Goal: Transaction & Acquisition: Purchase product/service

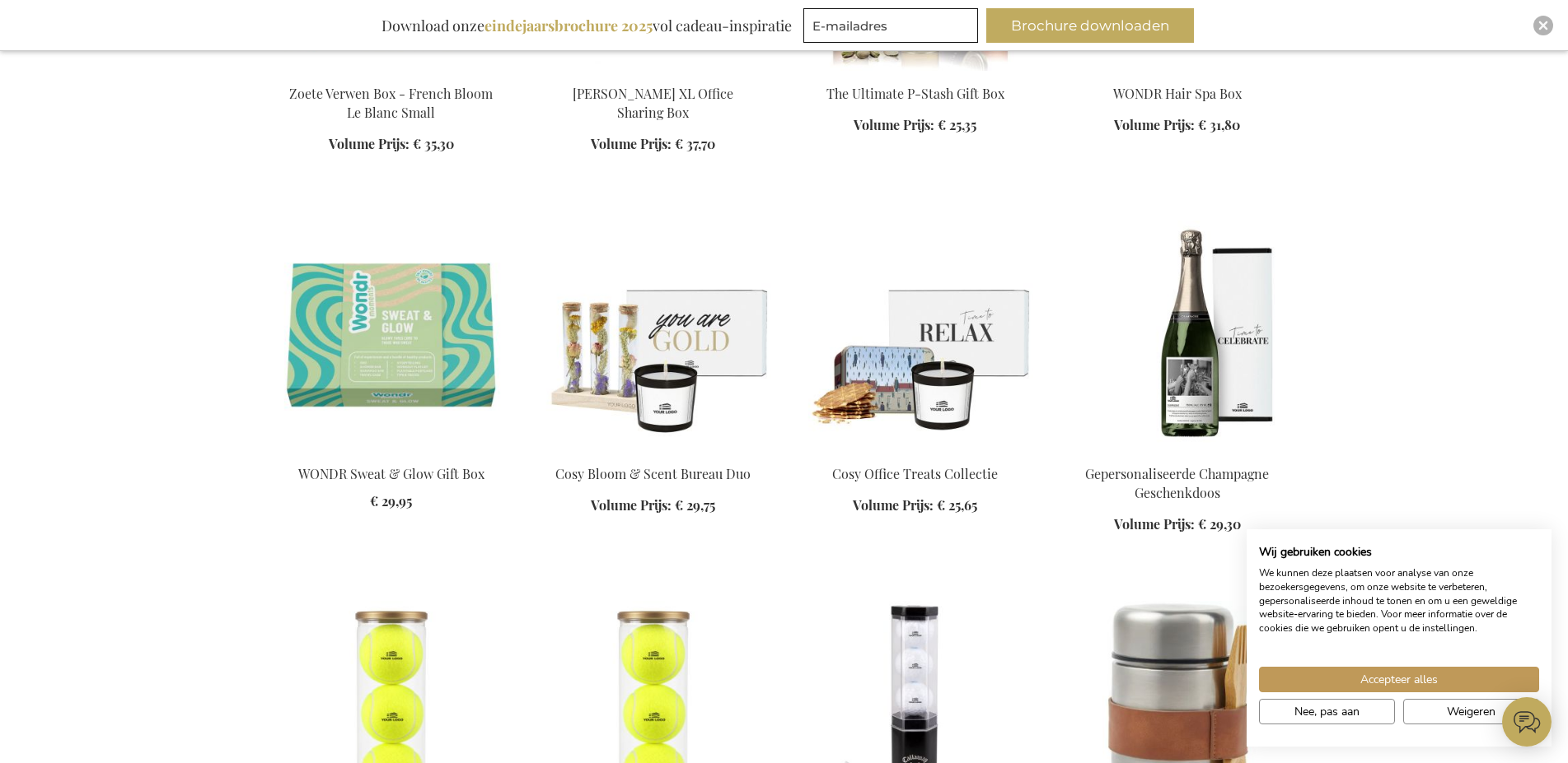
scroll to position [2351, 0]
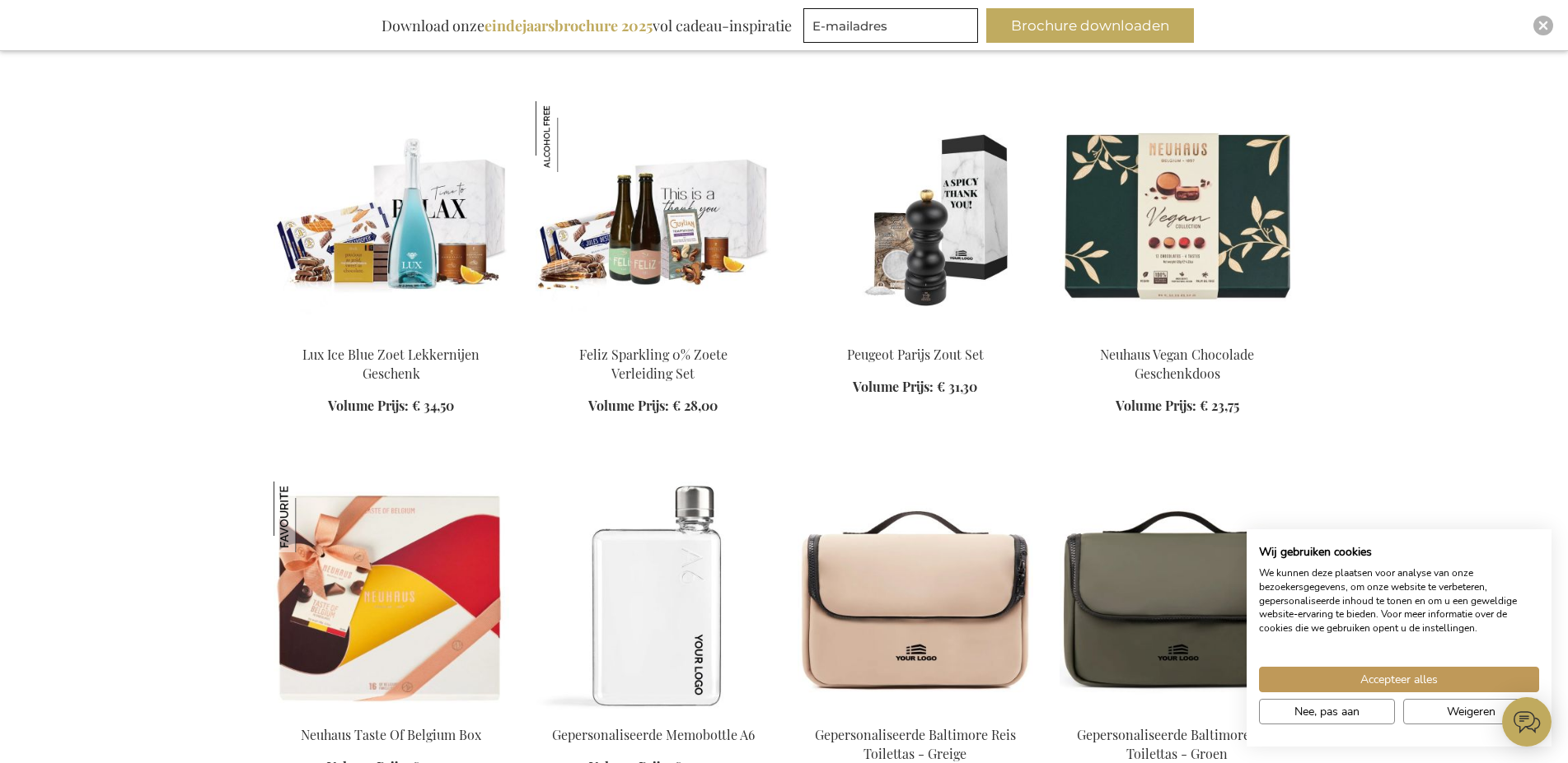
scroll to position [3611, 0]
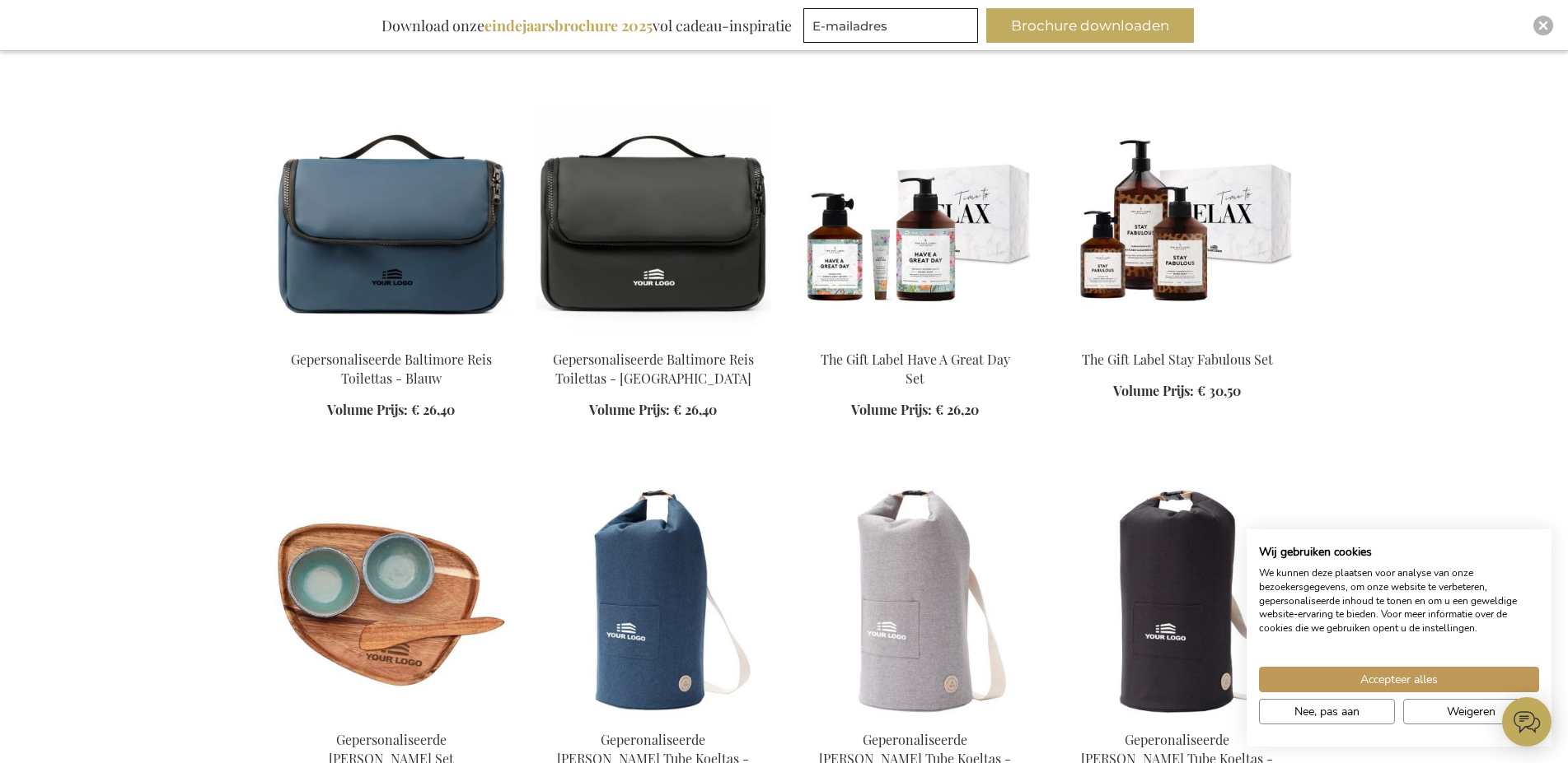
scroll to position [4451, 0]
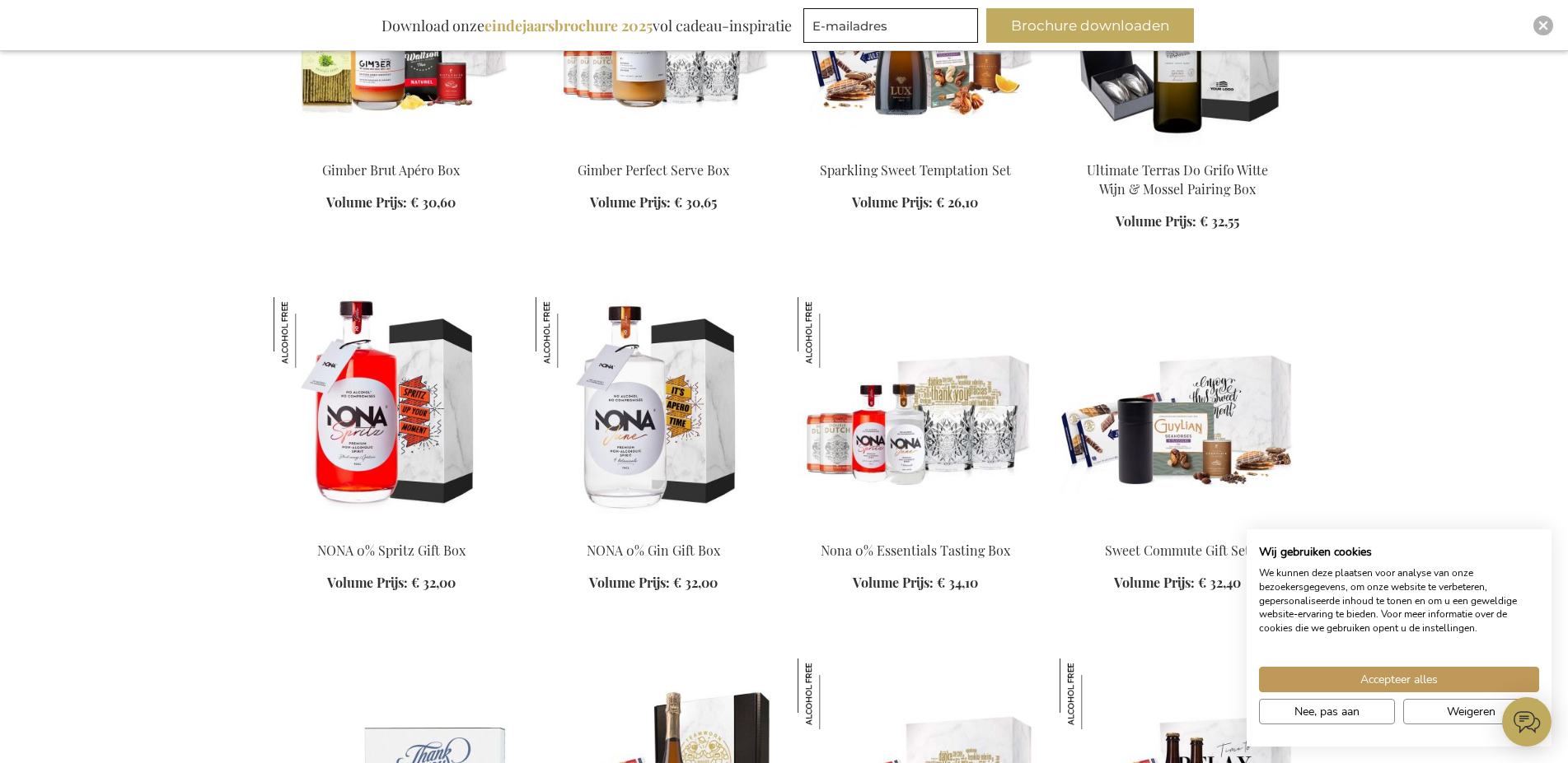
scroll to position [8062, 0]
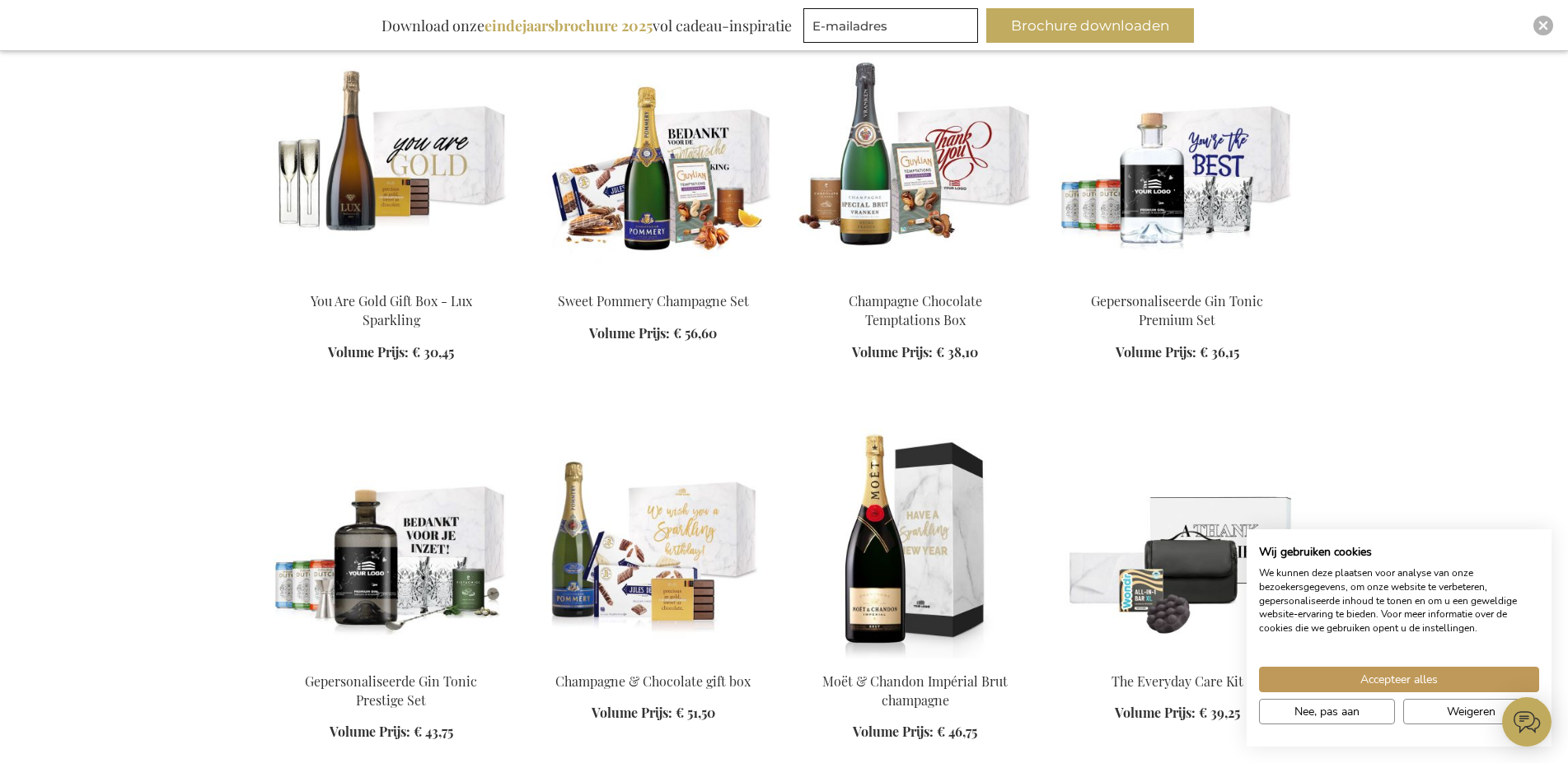
scroll to position [1680, 0]
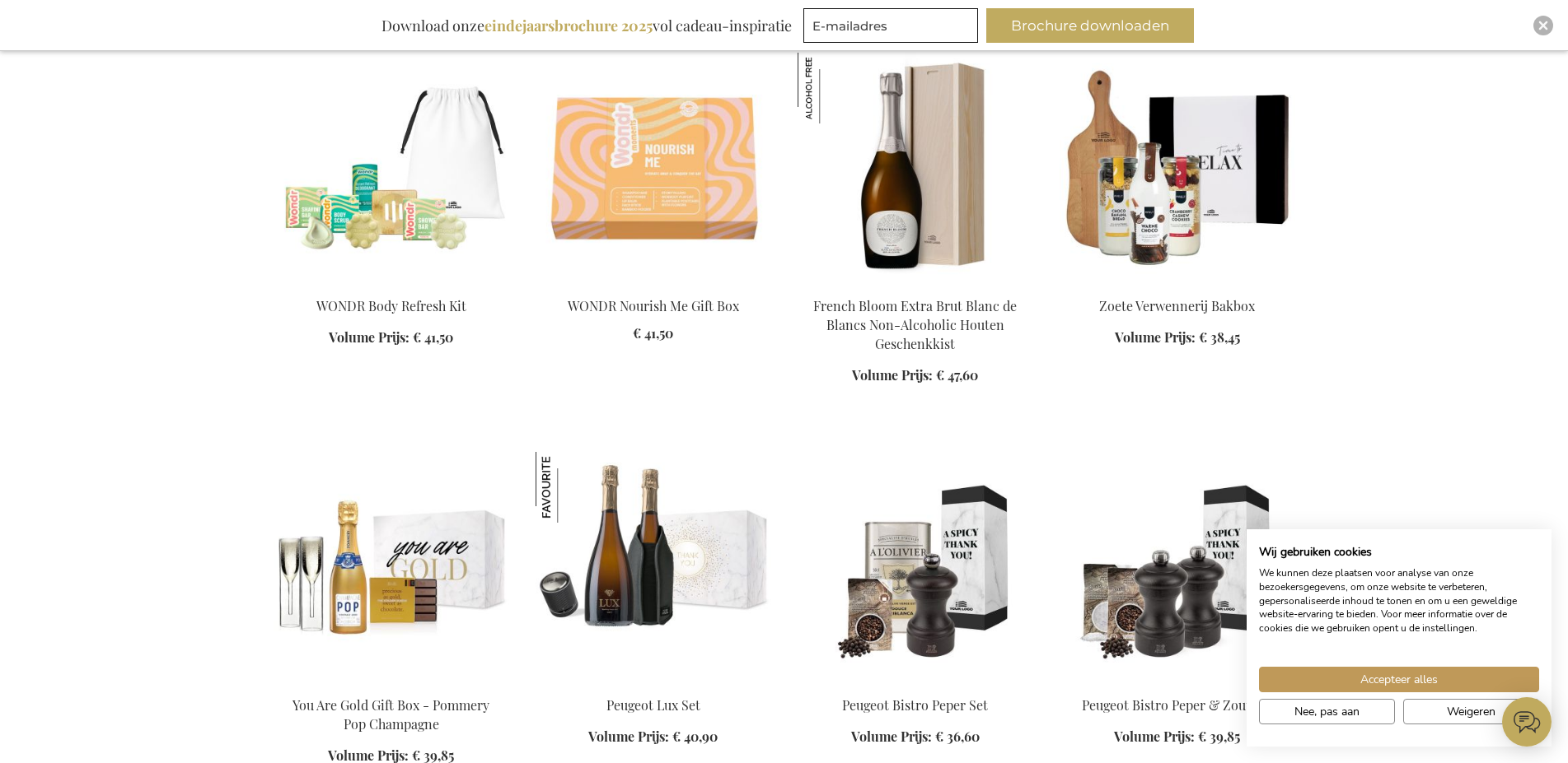
scroll to position [2351, 0]
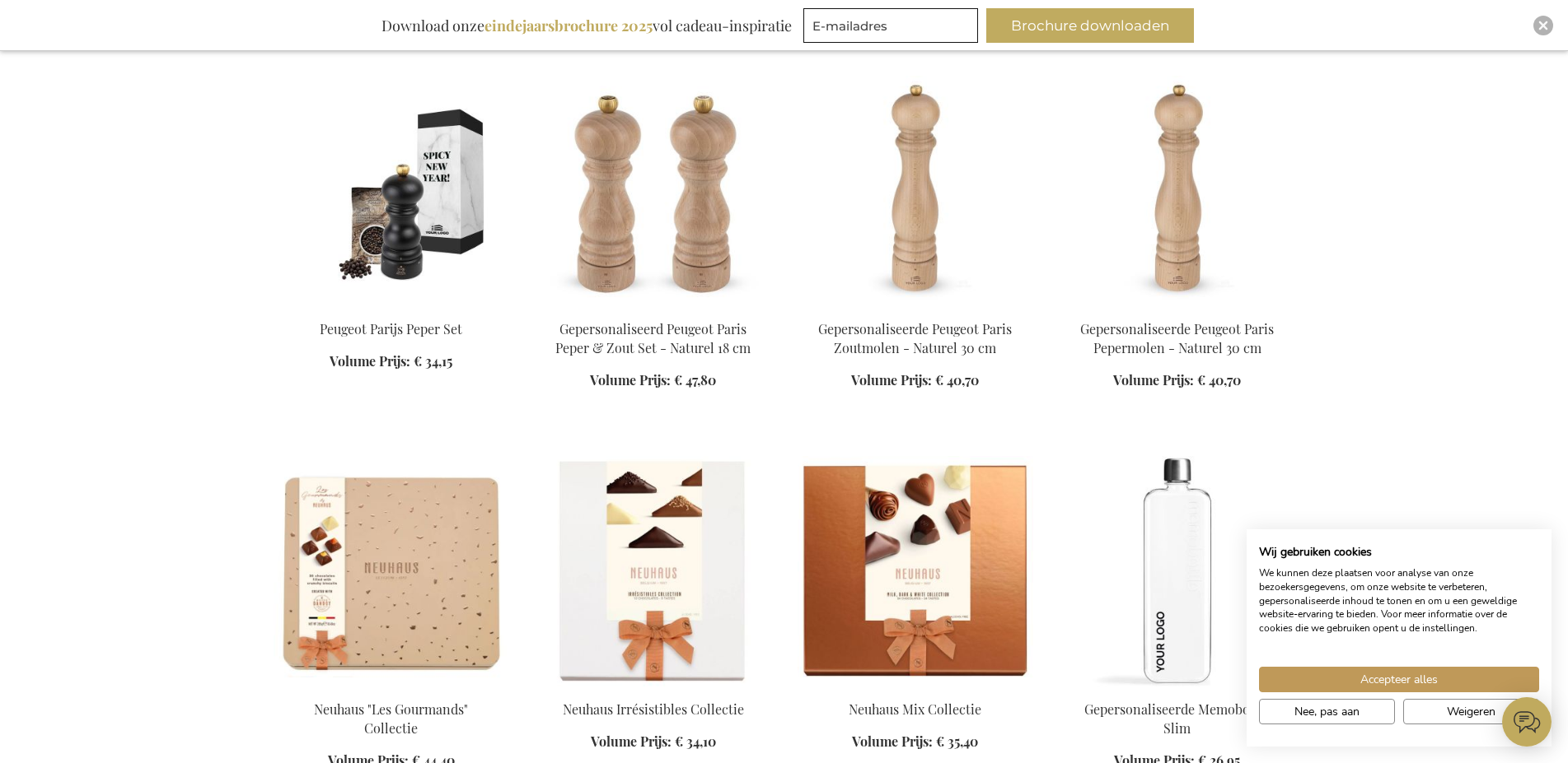
scroll to position [3275, 0]
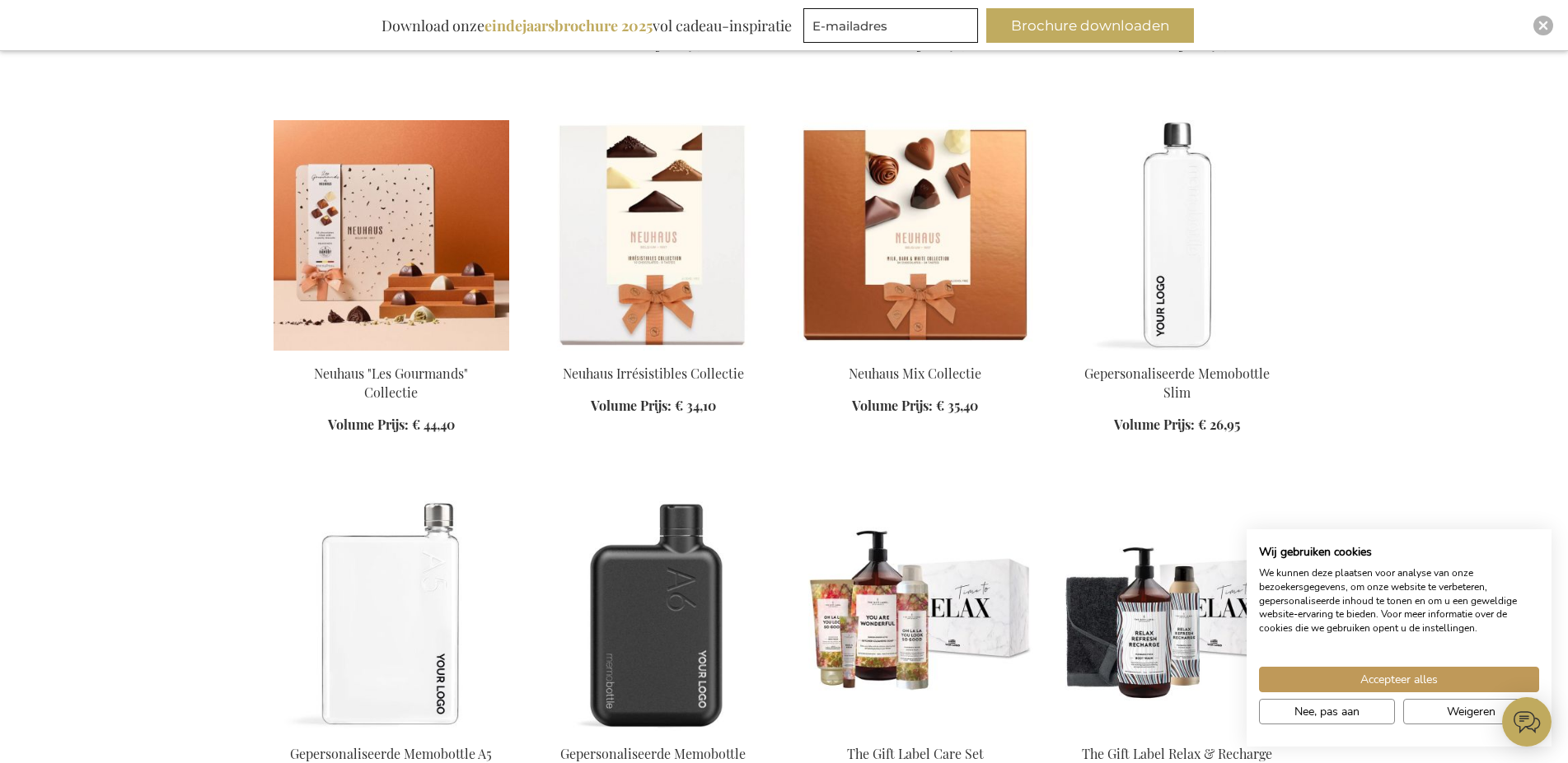
click at [466, 323] on img at bounding box center [391, 236] width 235 height 231
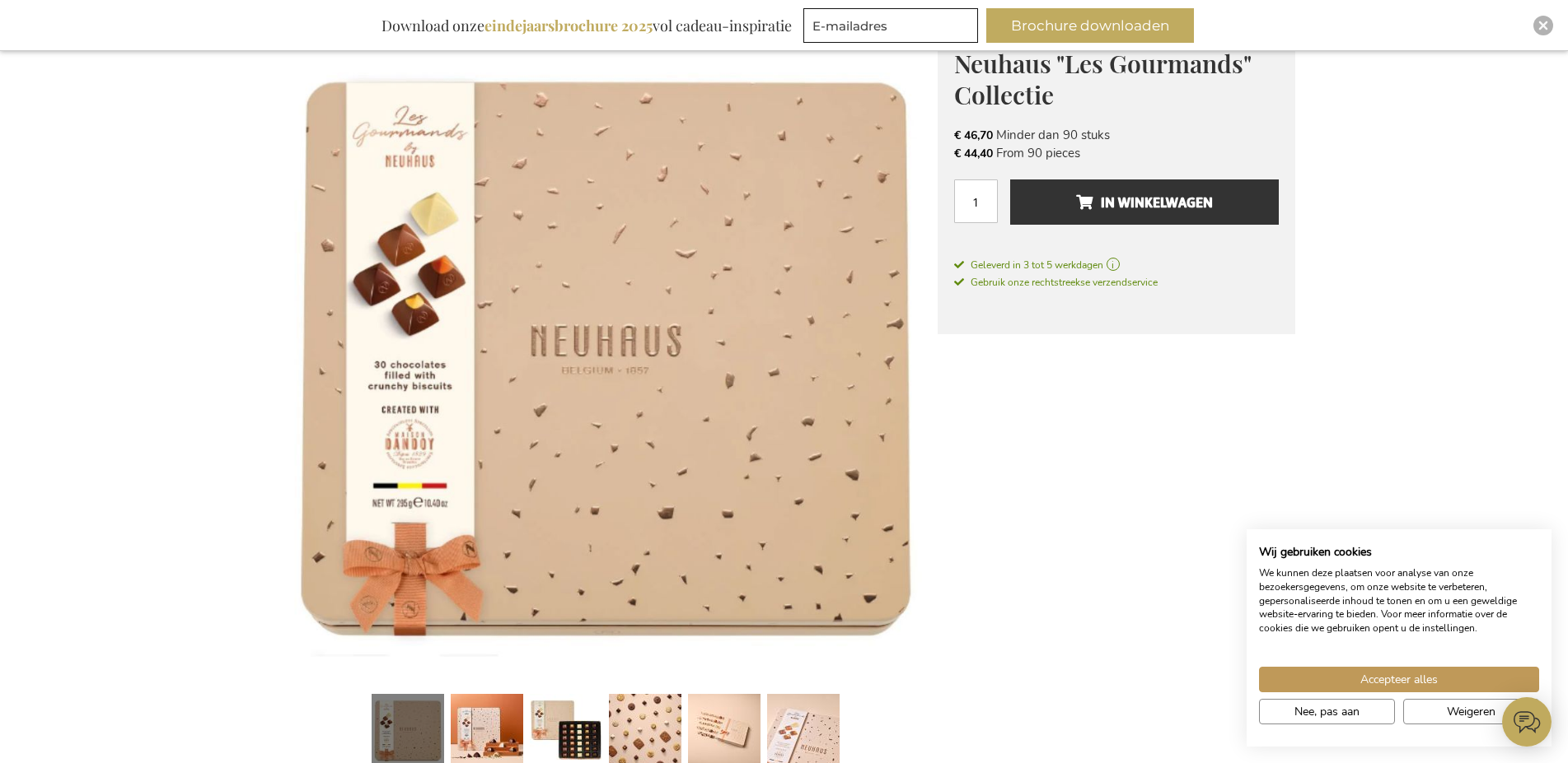
scroll to position [504, 0]
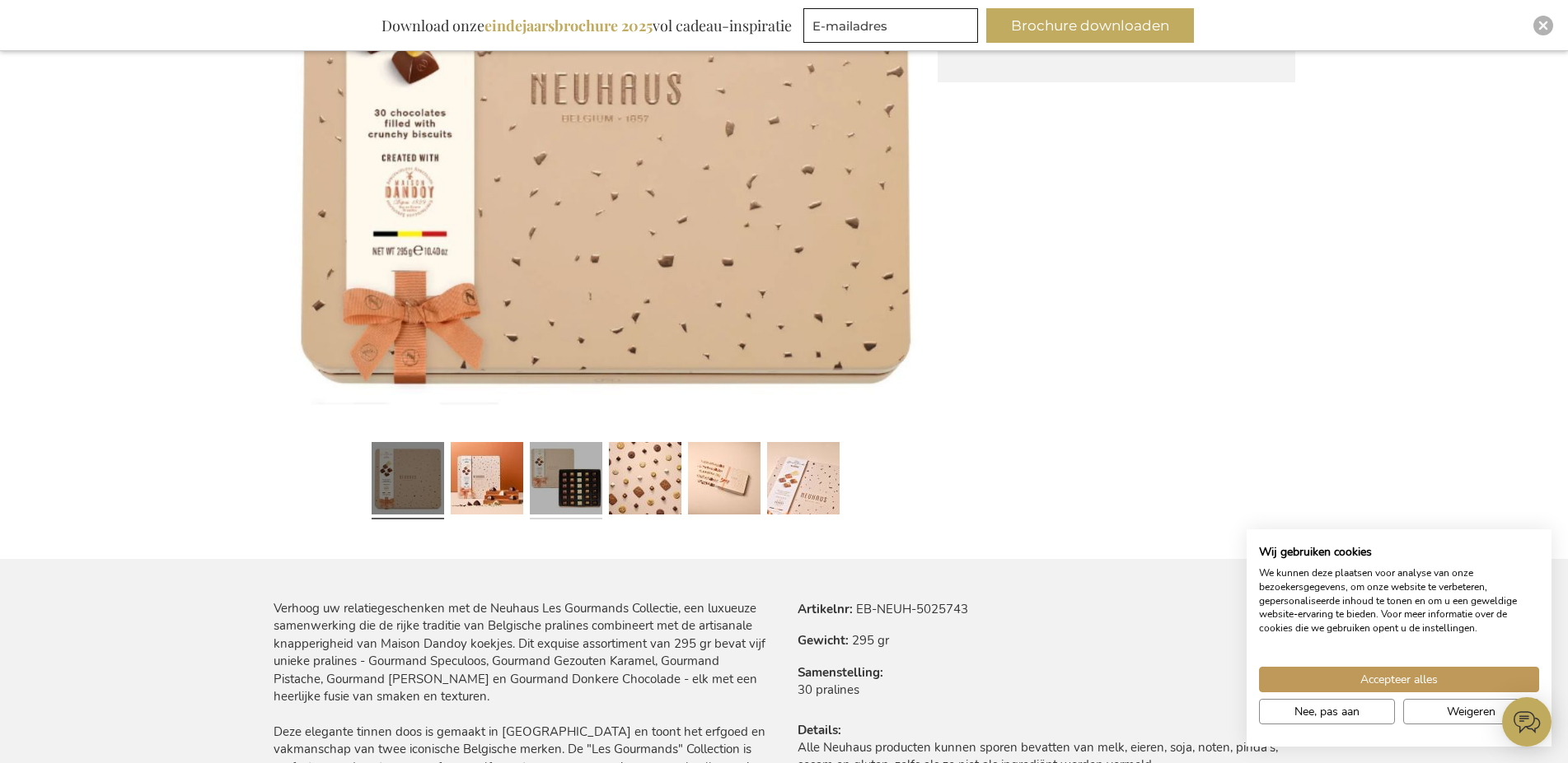
click at [563, 482] on link at bounding box center [566, 481] width 73 height 91
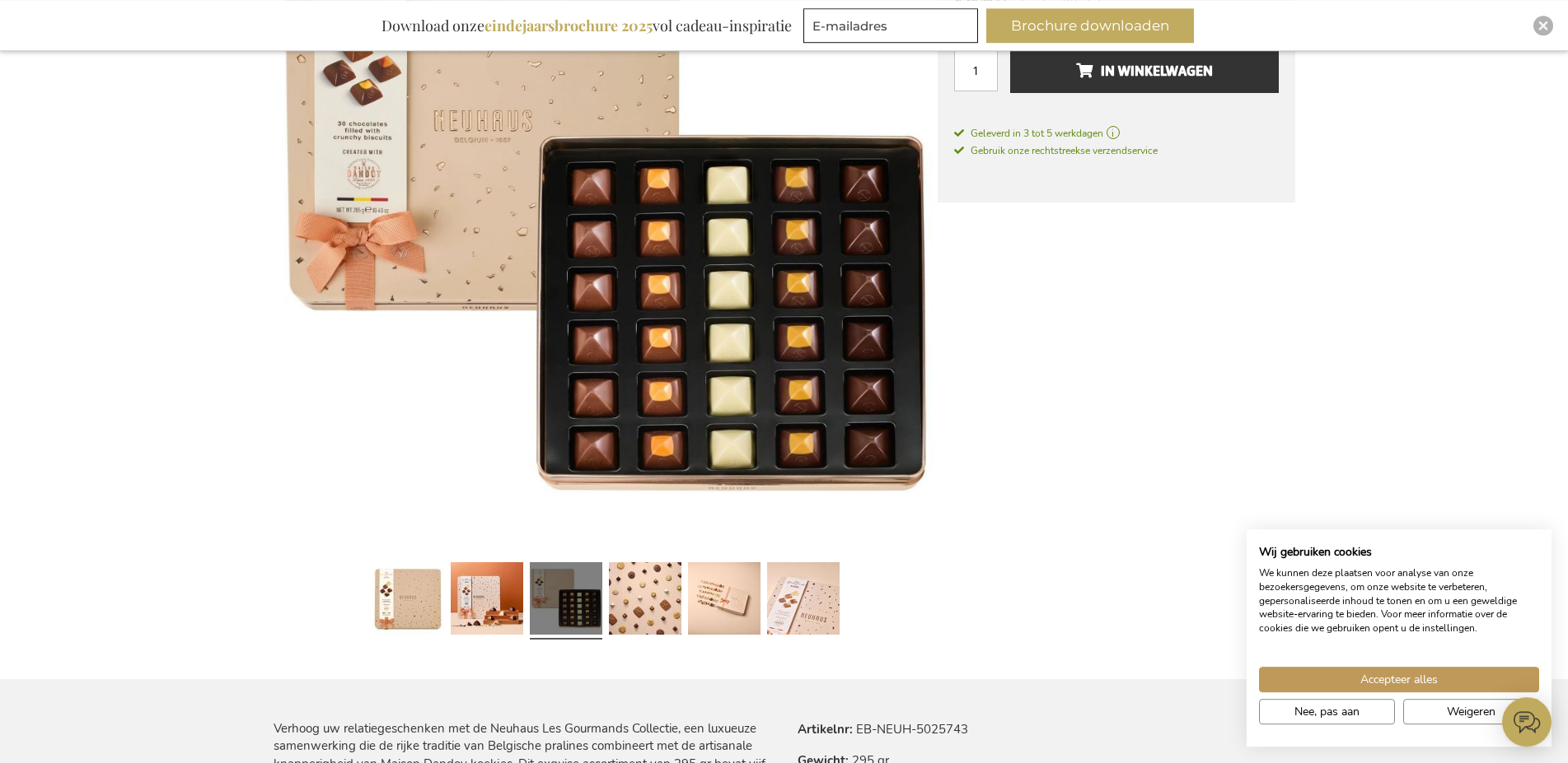
scroll to position [336, 0]
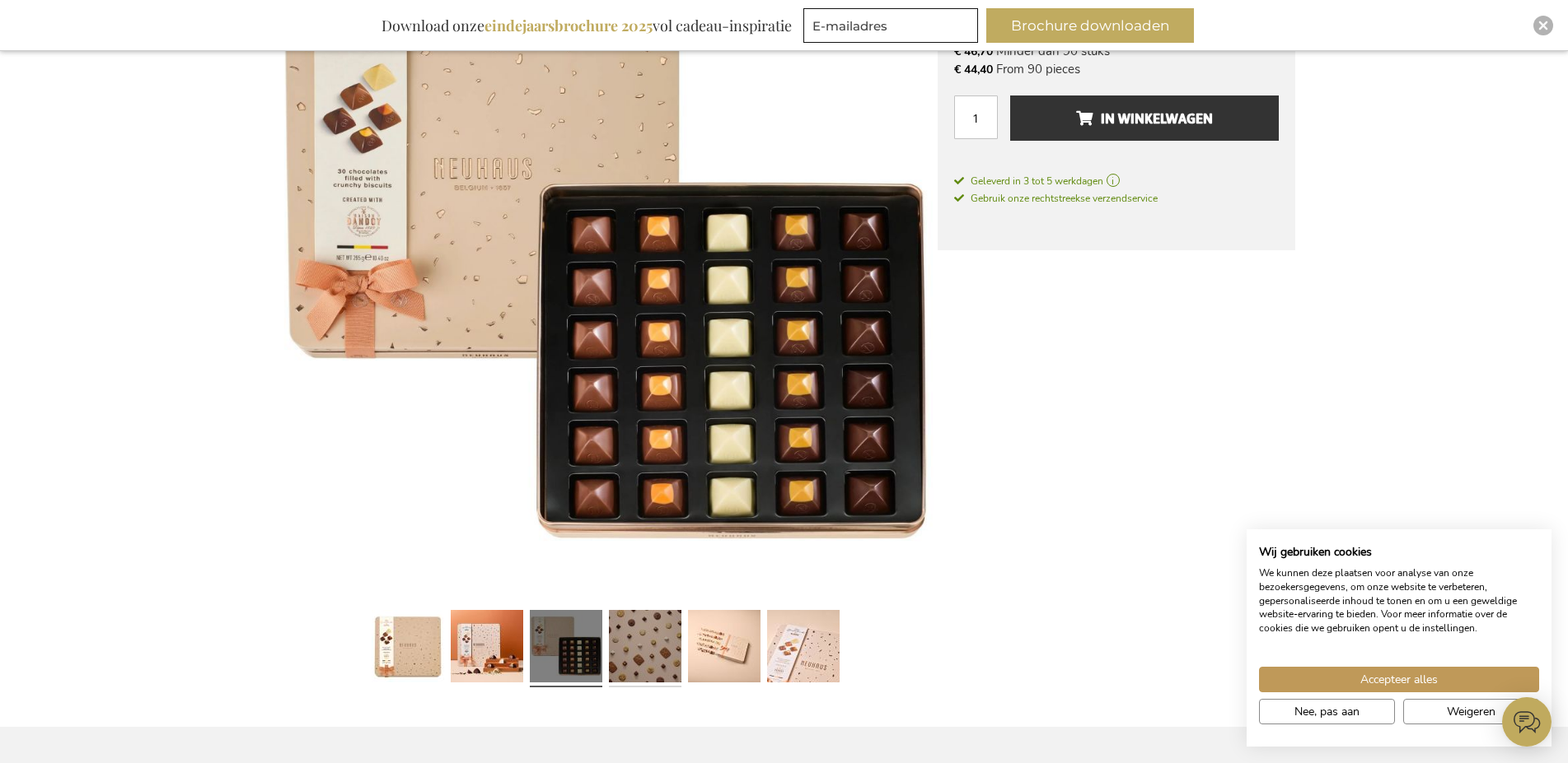
click at [663, 638] on link at bounding box center [644, 649] width 73 height 91
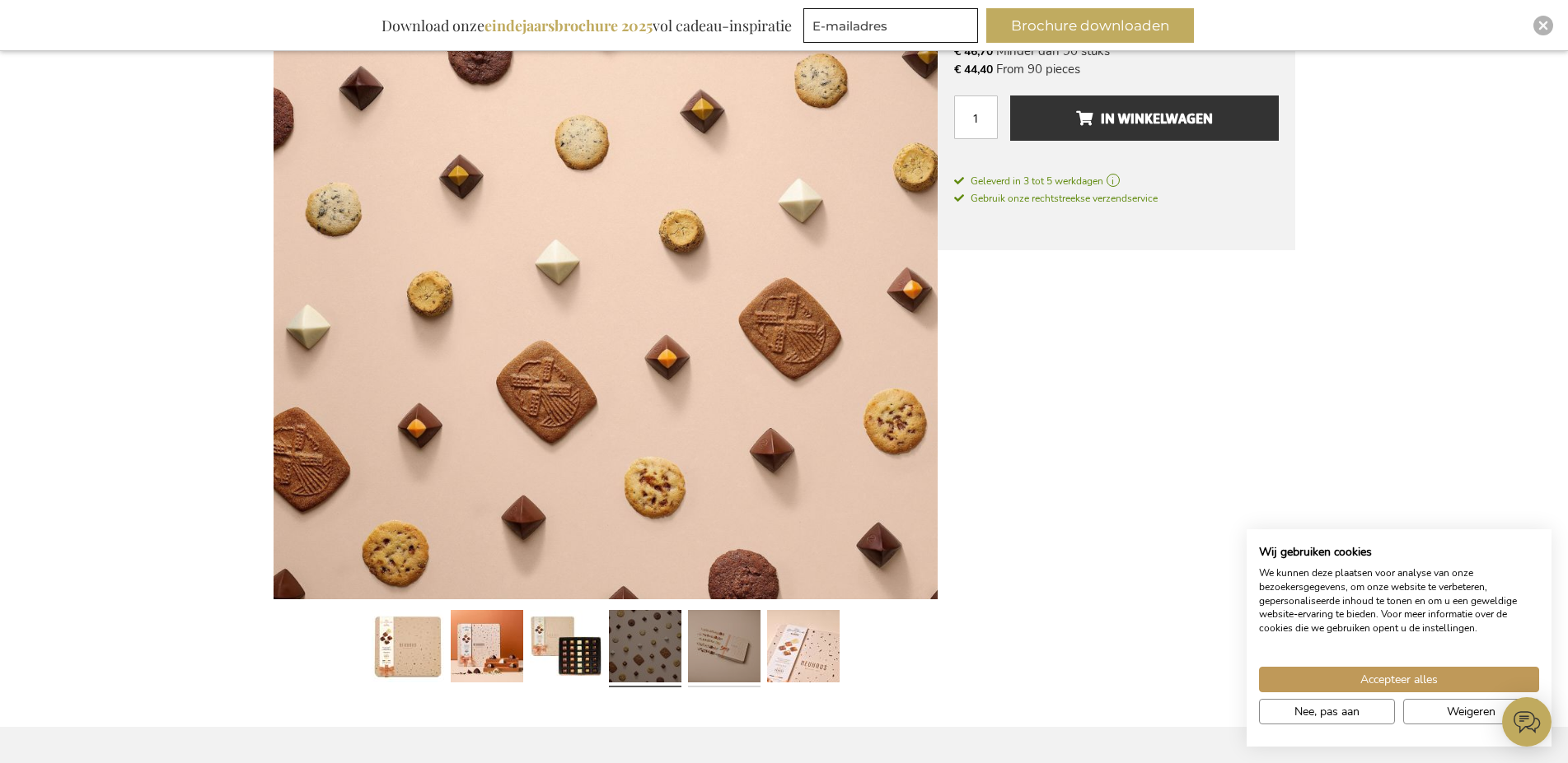
click at [716, 648] on link at bounding box center [724, 649] width 73 height 91
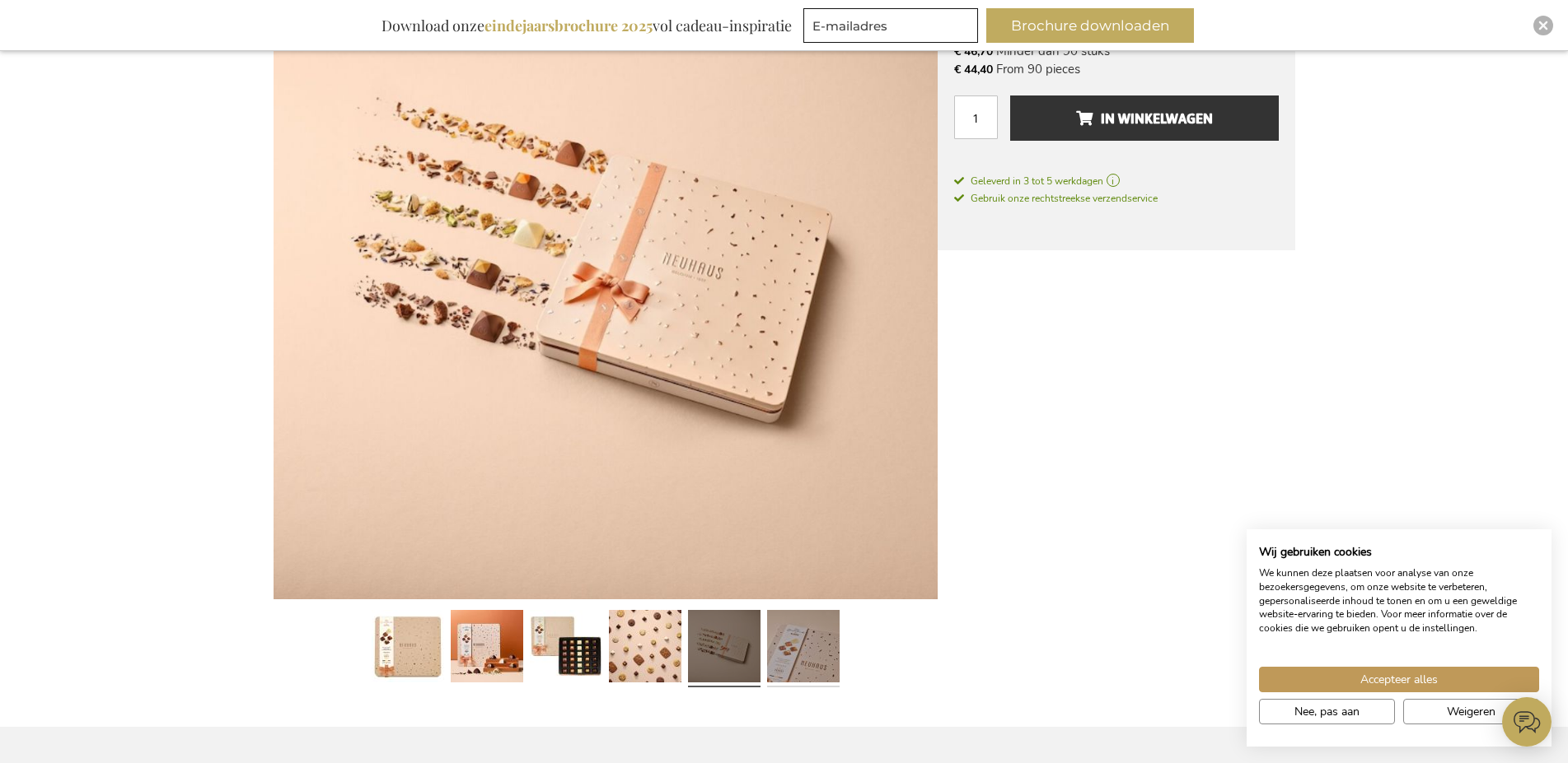
click at [799, 654] on link at bounding box center [803, 649] width 73 height 91
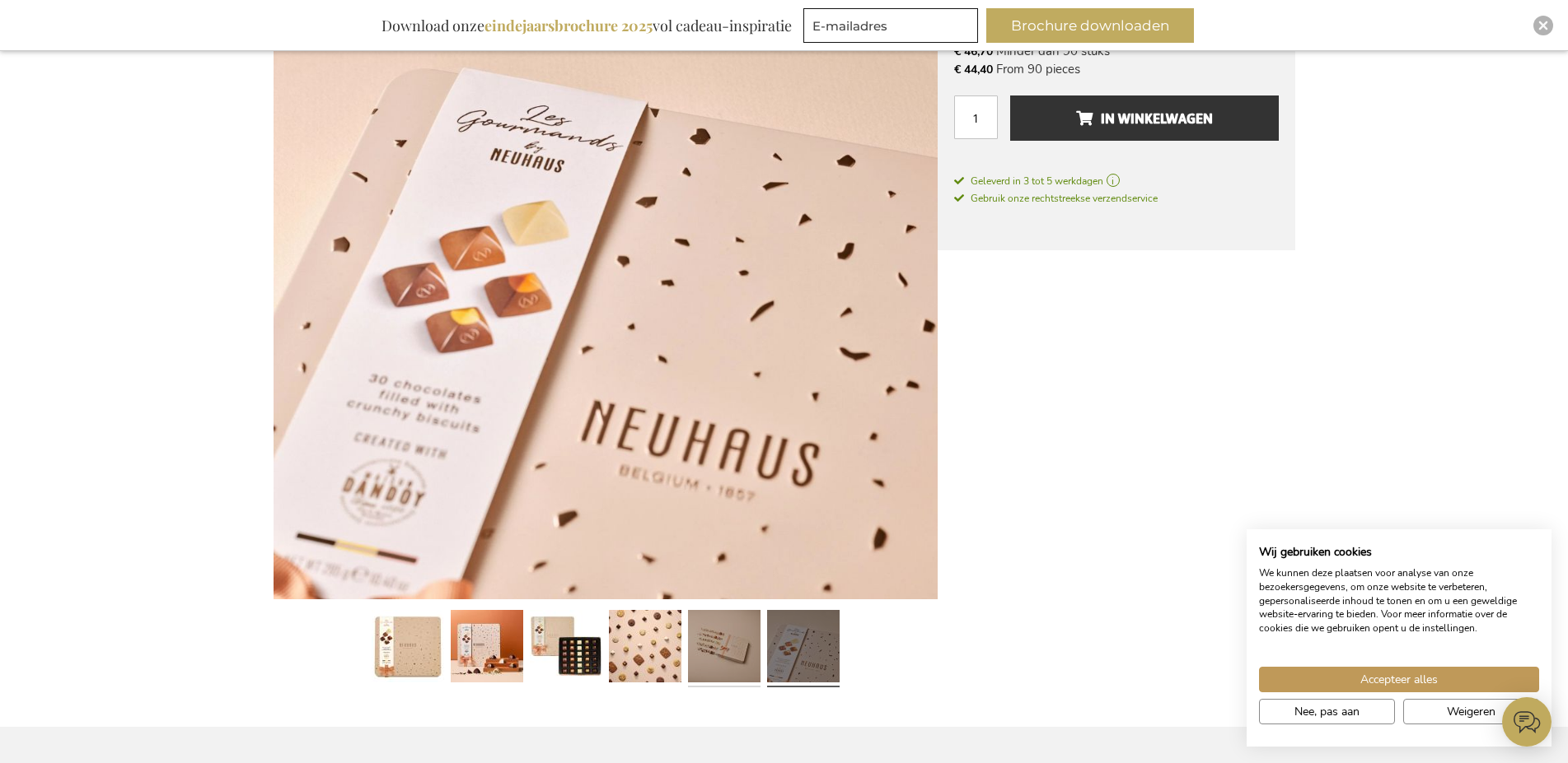
click at [714, 664] on link at bounding box center [724, 649] width 73 height 91
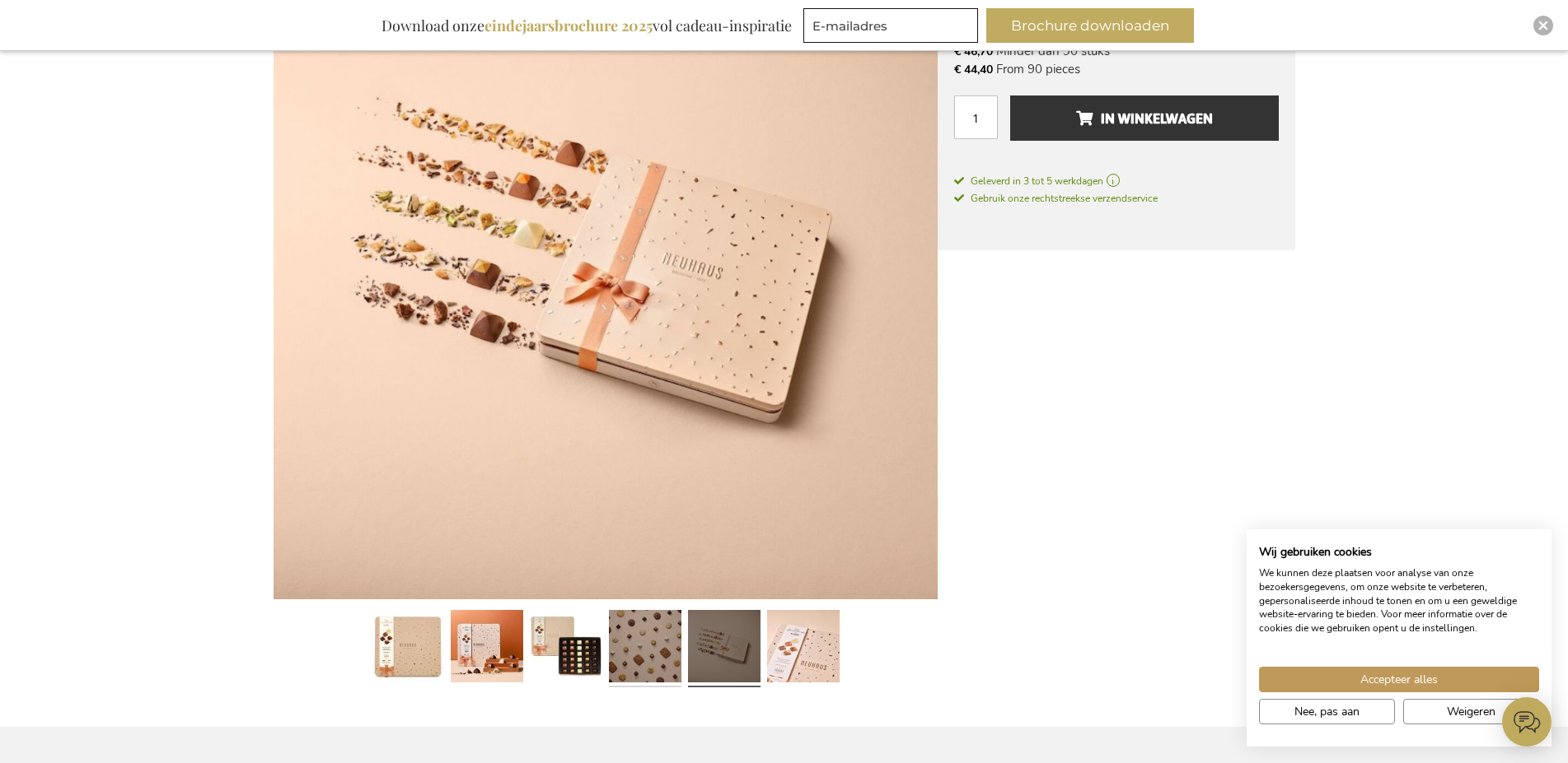
click at [647, 664] on link at bounding box center [644, 649] width 73 height 91
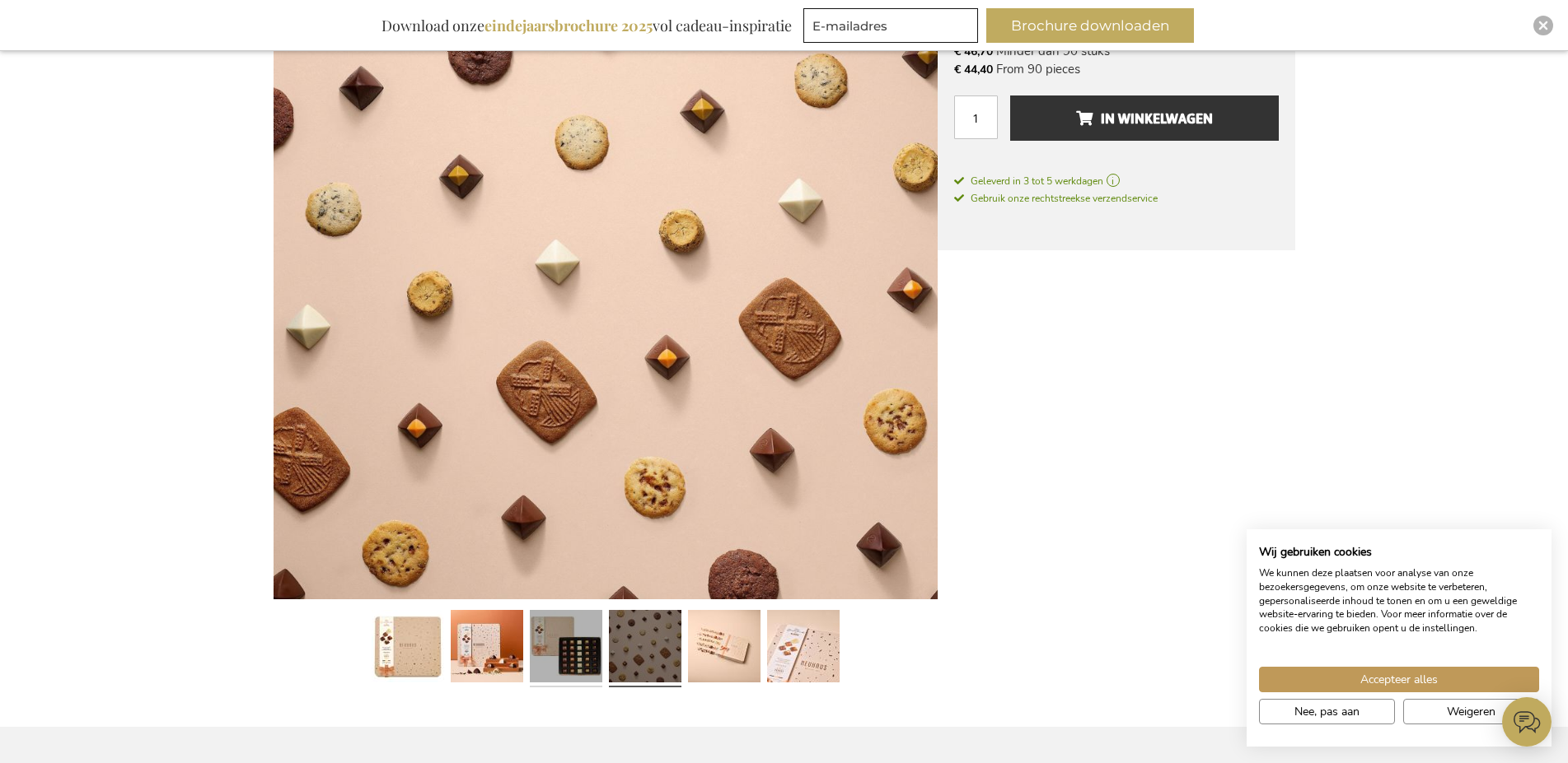
click at [578, 662] on link at bounding box center [566, 649] width 73 height 91
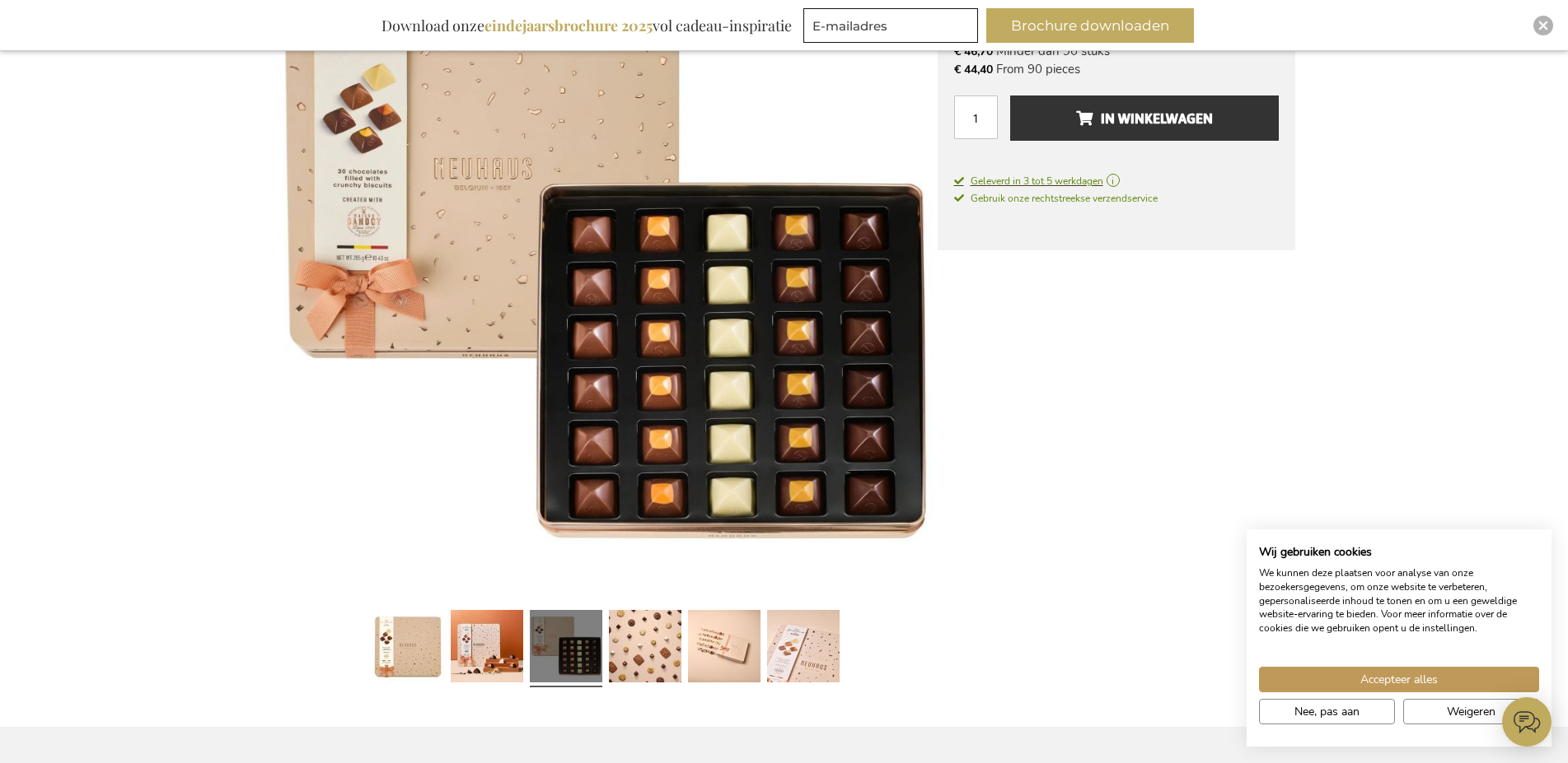
click at [1114, 176] on span "Geleverd in 3 tot 5 werkdagen" at bounding box center [1116, 180] width 324 height 15
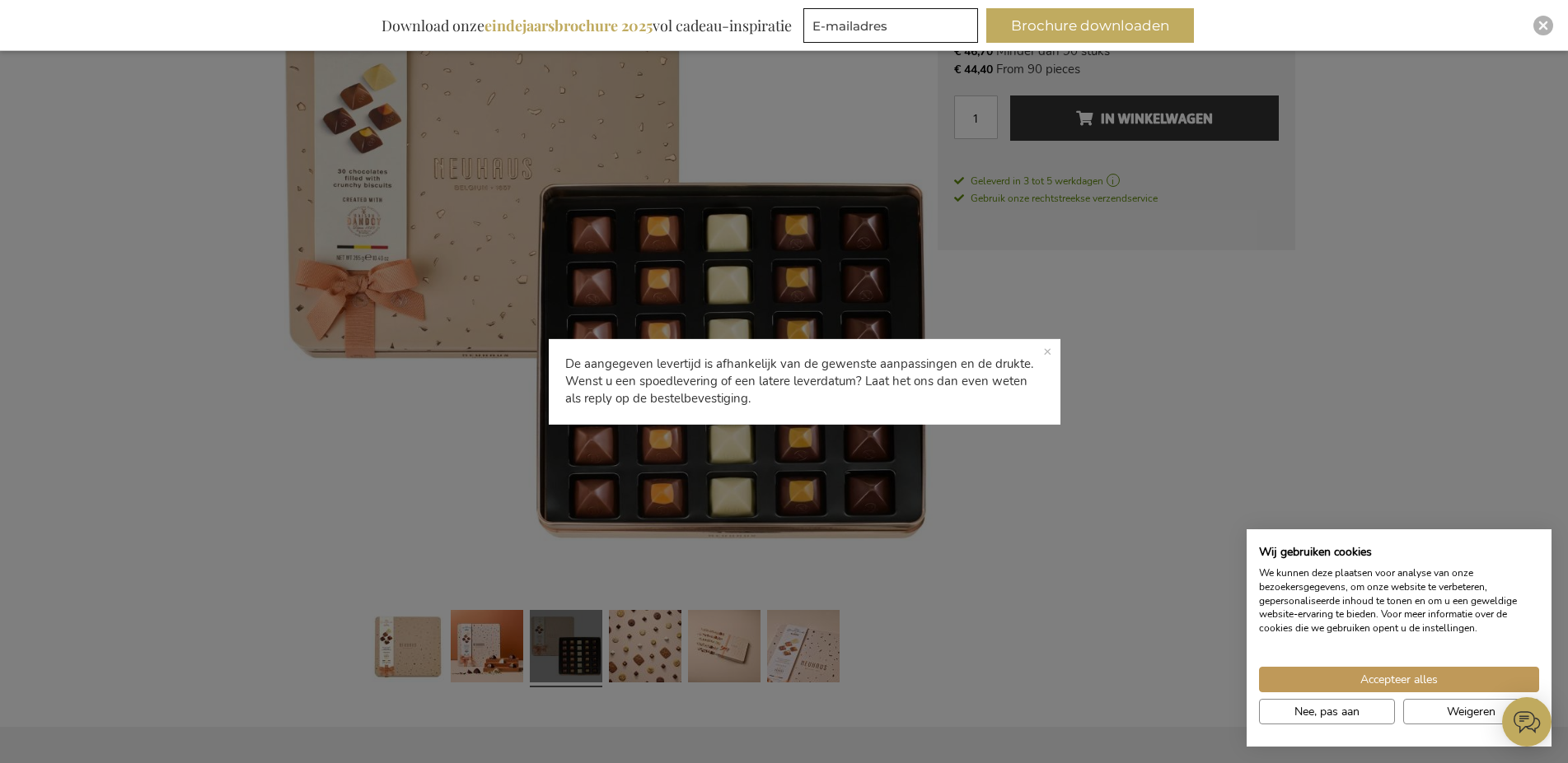
click at [1060, 354] on p "De aangegeven levertijd is afhankelijk van de gewenste aanpassingen en de drukt…" at bounding box center [805, 382] width 512 height 86
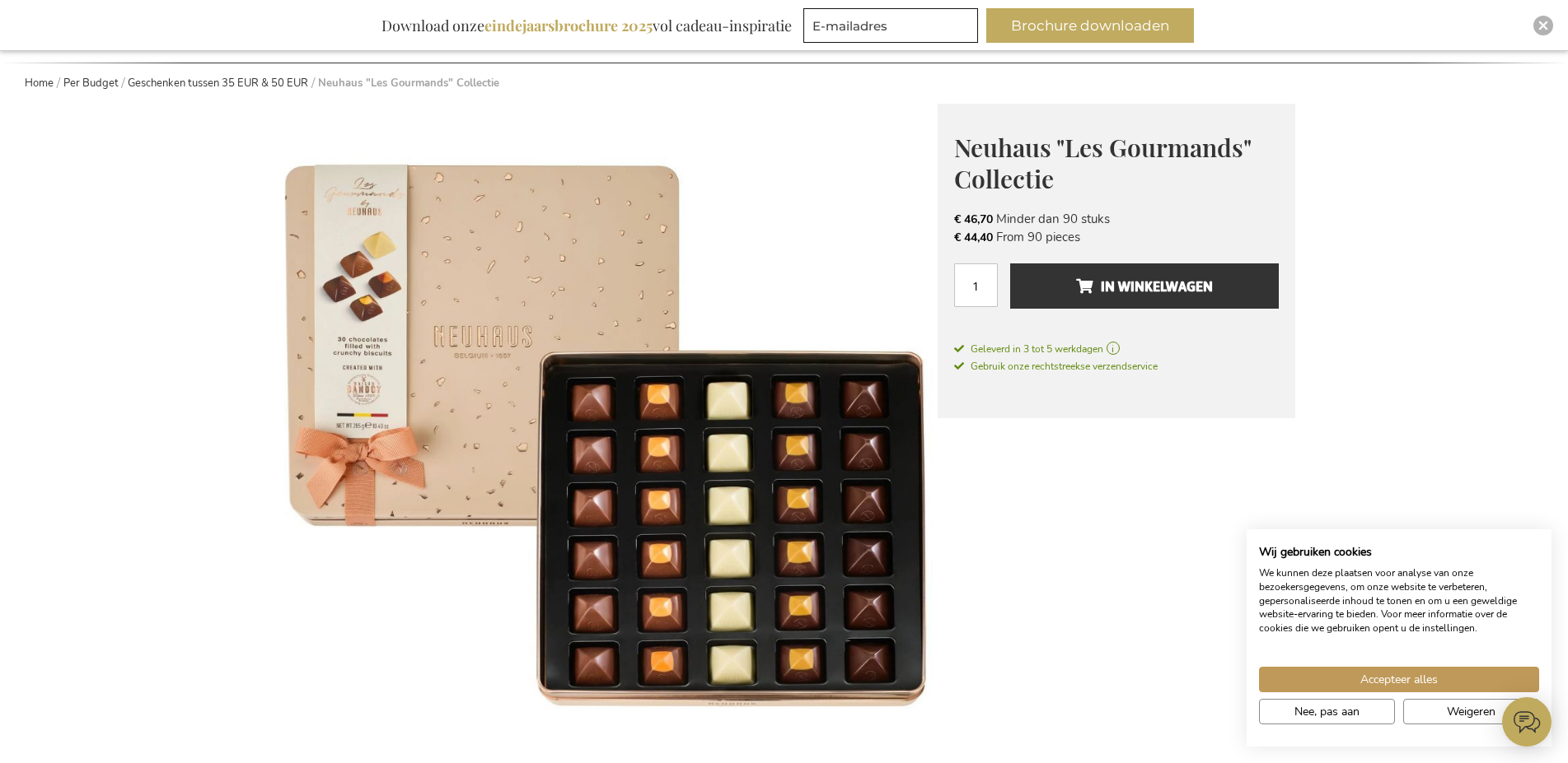
scroll to position [0, 0]
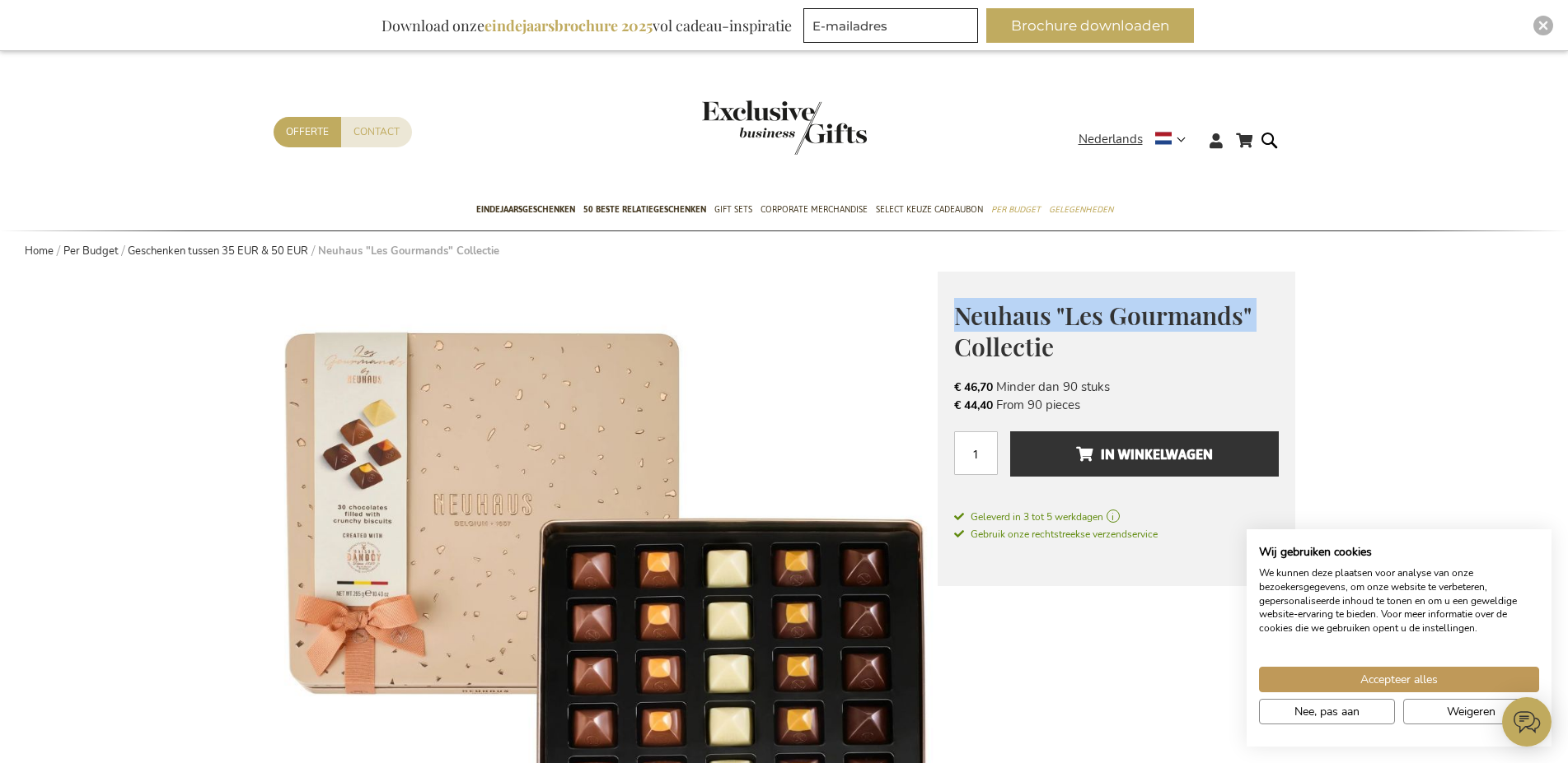
drag, startPoint x: 957, startPoint y: 311, endPoint x: 1264, endPoint y: 322, distance: 307.2
click at [1264, 322] on h1 "Neuhaus "Les Gourmands" Collectie" at bounding box center [1116, 329] width 324 height 63
copy span "Neuhaus "Les Gourmands""
